Goal: Contribute content: Contribute content

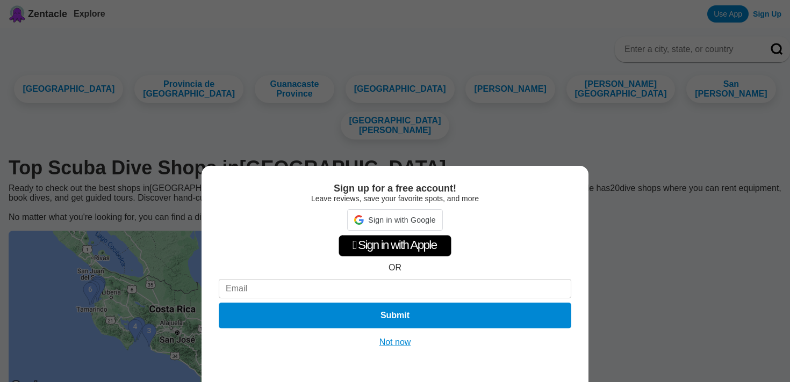
click at [403, 341] on button "Not now" at bounding box center [395, 342] width 38 height 11
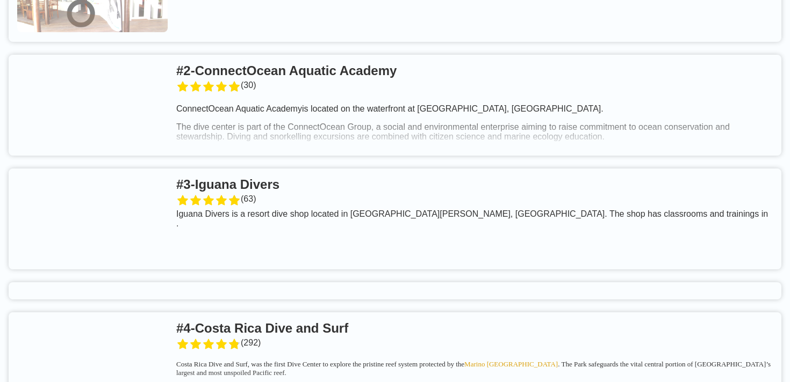
scroll to position [533, 0]
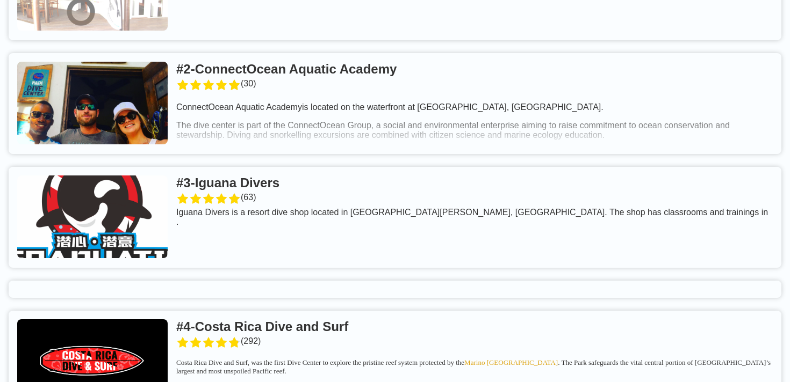
click at [137, 167] on link at bounding box center [395, 217] width 772 height 101
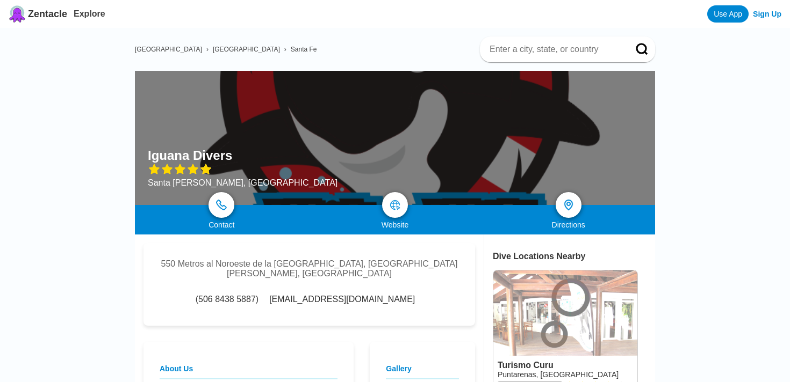
click at [37, 9] on span "Zentacle" at bounding box center [47, 14] width 39 height 11
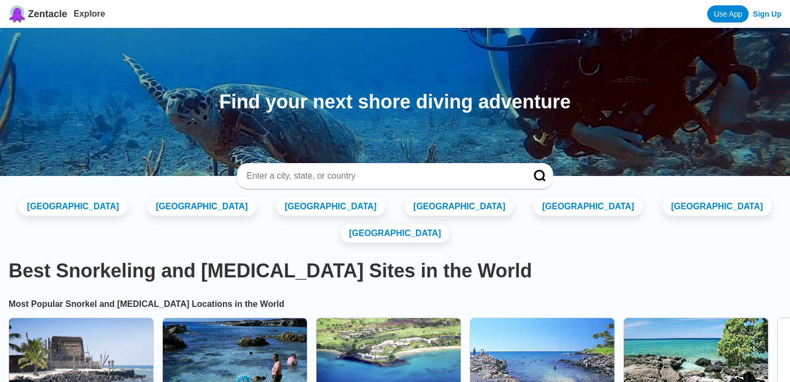
click at [769, 17] on link "Sign Up" at bounding box center [767, 14] width 28 height 9
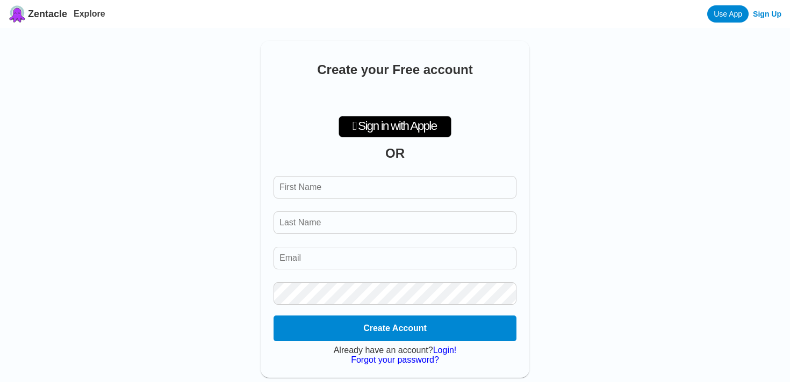
click at [295, 188] on input "First Name" at bounding box center [394, 187] width 243 height 23
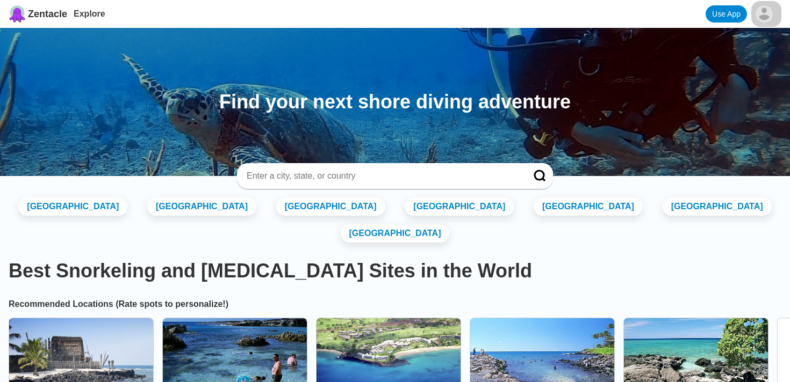
click at [38, 14] on span "Zentacle" at bounding box center [47, 14] width 39 height 11
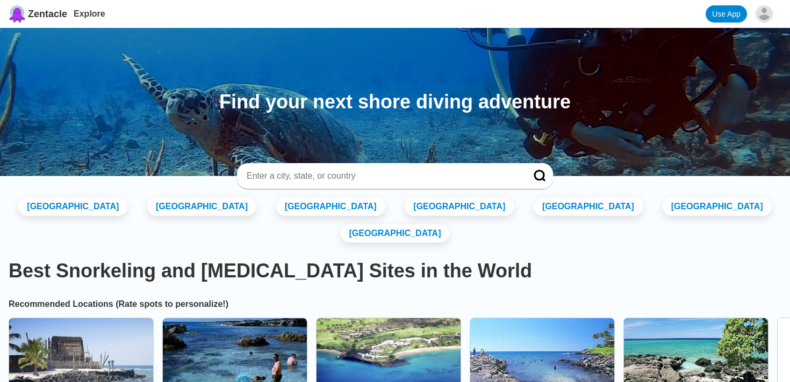
click at [729, 15] on link "Use App" at bounding box center [725, 13] width 41 height 17
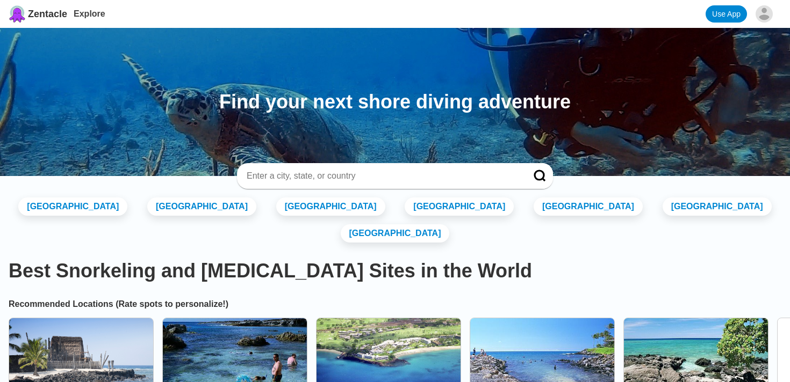
click at [720, 8] on link "Use App" at bounding box center [725, 13] width 41 height 17
click at [12, 13] on img at bounding box center [17, 13] width 17 height 17
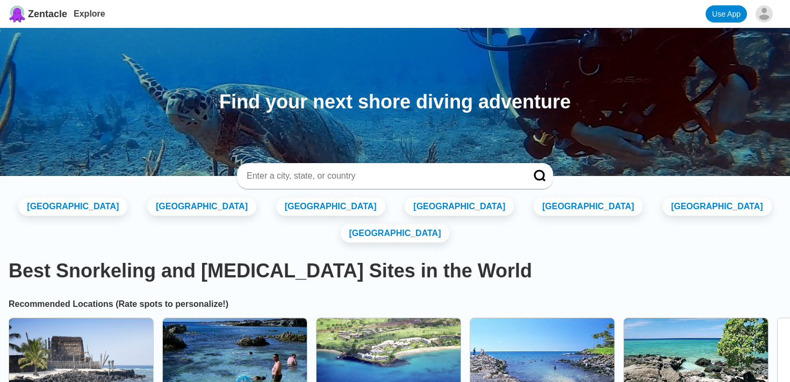
click at [322, 183] on div at bounding box center [395, 176] width 316 height 26
click at [321, 175] on input at bounding box center [381, 176] width 273 height 11
type input "costa rica"
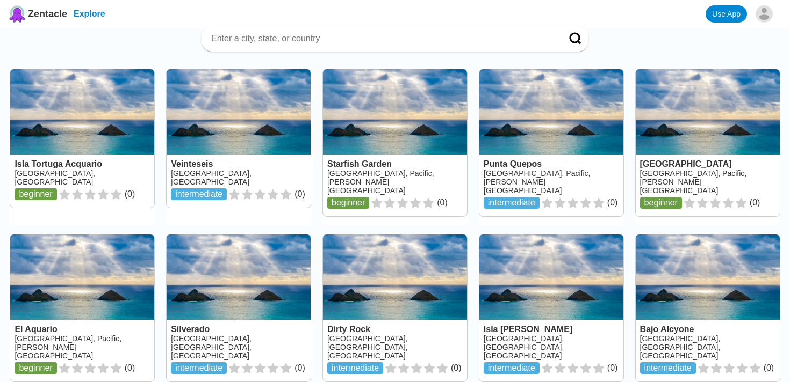
click at [93, 18] on link "Explore" at bounding box center [90, 13] width 32 height 9
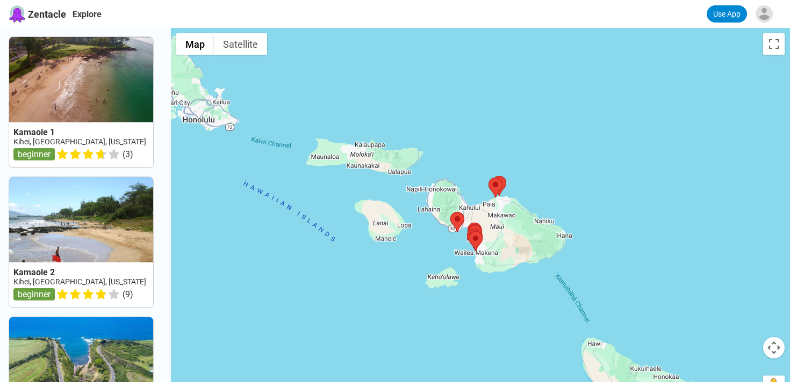
click at [30, 16] on span "Zentacle" at bounding box center [47, 14] width 38 height 11
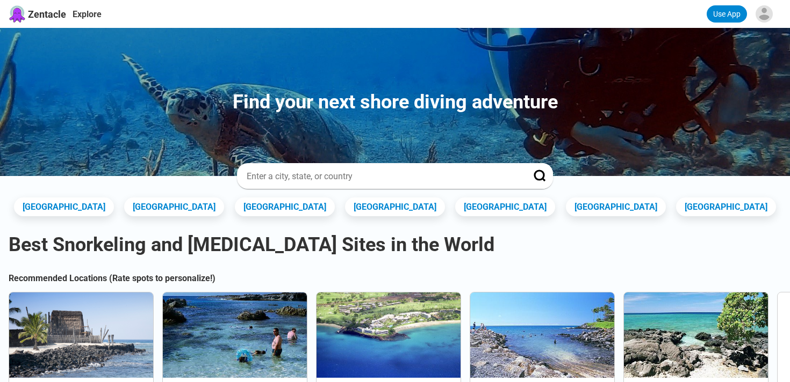
click at [12, 18] on img at bounding box center [17, 13] width 17 height 17
click at [719, 13] on link "Use App" at bounding box center [726, 13] width 40 height 17
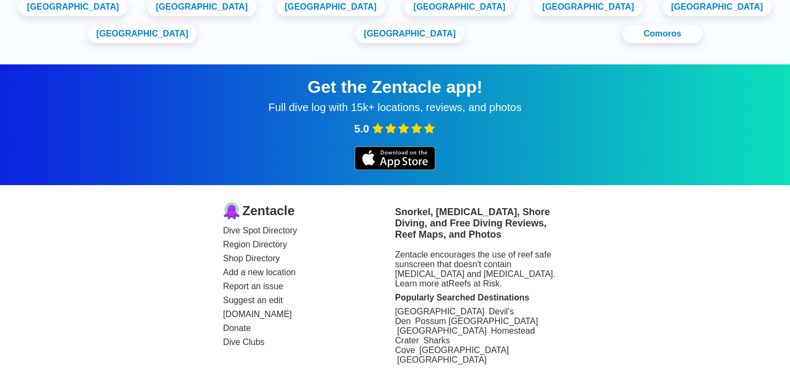
scroll to position [1966, 0]
click at [245, 278] on link "Add a new location" at bounding box center [309, 273] width 172 height 10
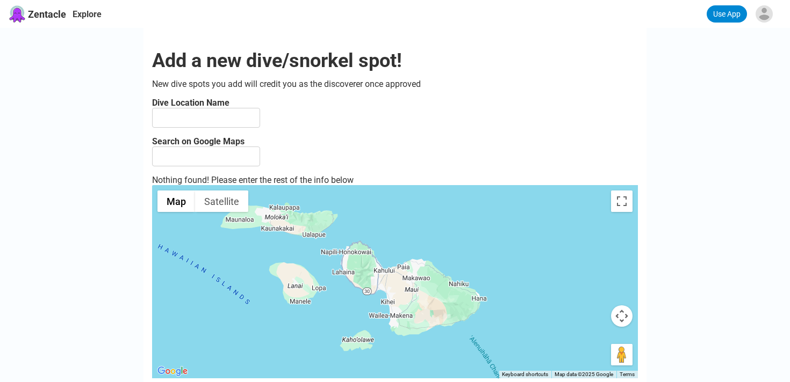
click at [177, 122] on input at bounding box center [206, 118] width 108 height 20
type input "Ananda. D"
click at [173, 156] on input at bounding box center [206, 157] width 108 height 20
type input "Ananda. Dive N' Flow"
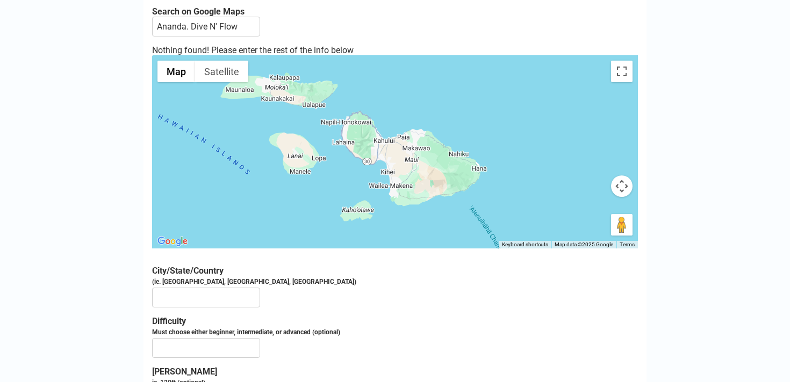
type input "Local #4"
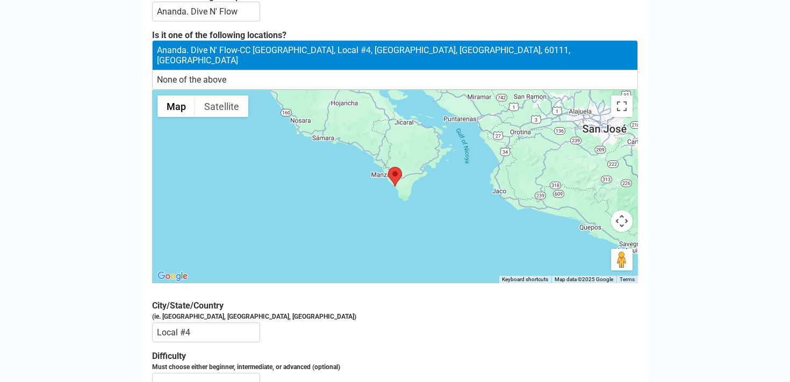
scroll to position [146, 0]
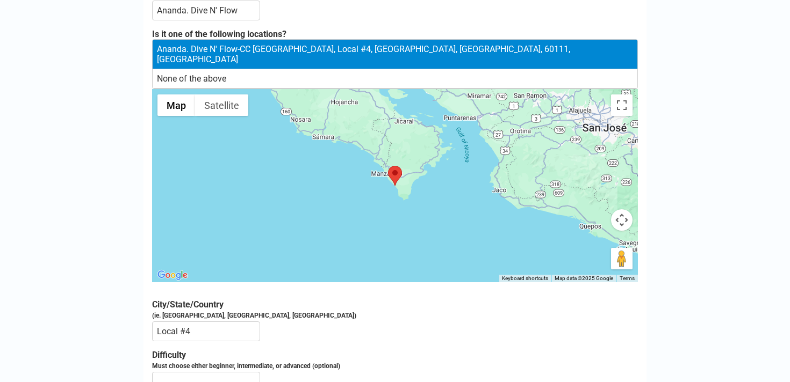
click at [233, 51] on div "Ananda. Dive N' Flow - CC Pochote, Local #4, Provincia de Puntarenas, Puntarena…" at bounding box center [395, 55] width 484 height 30
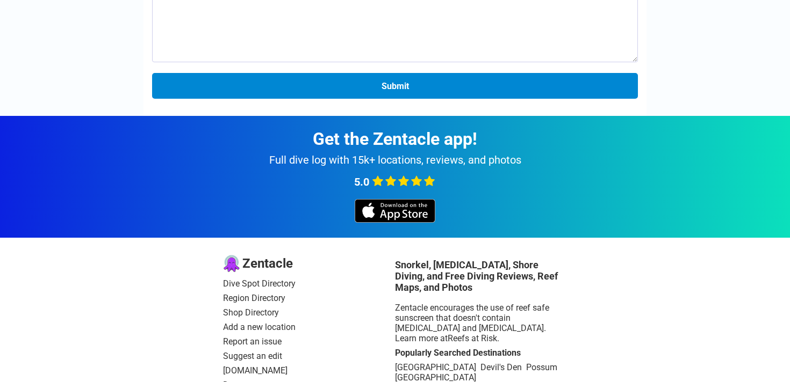
scroll to position [695, 0]
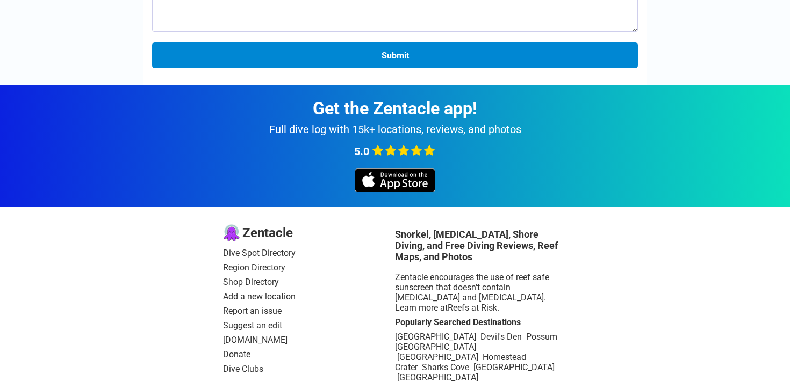
click at [237, 263] on link "Region Directory" at bounding box center [309, 268] width 172 height 10
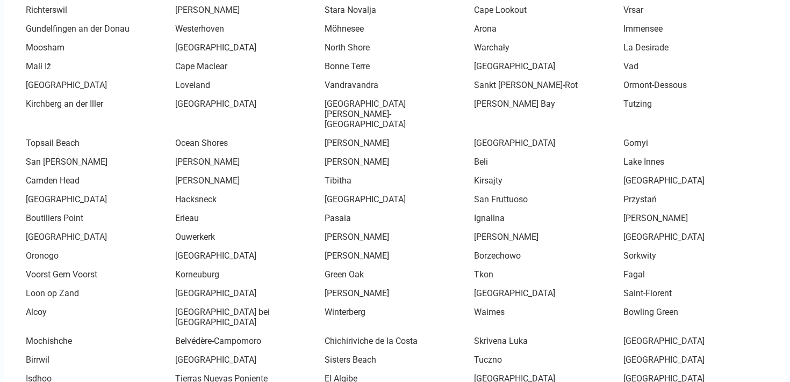
scroll to position [17854, 0]
